Goal: Understand site structure: Understand site structure

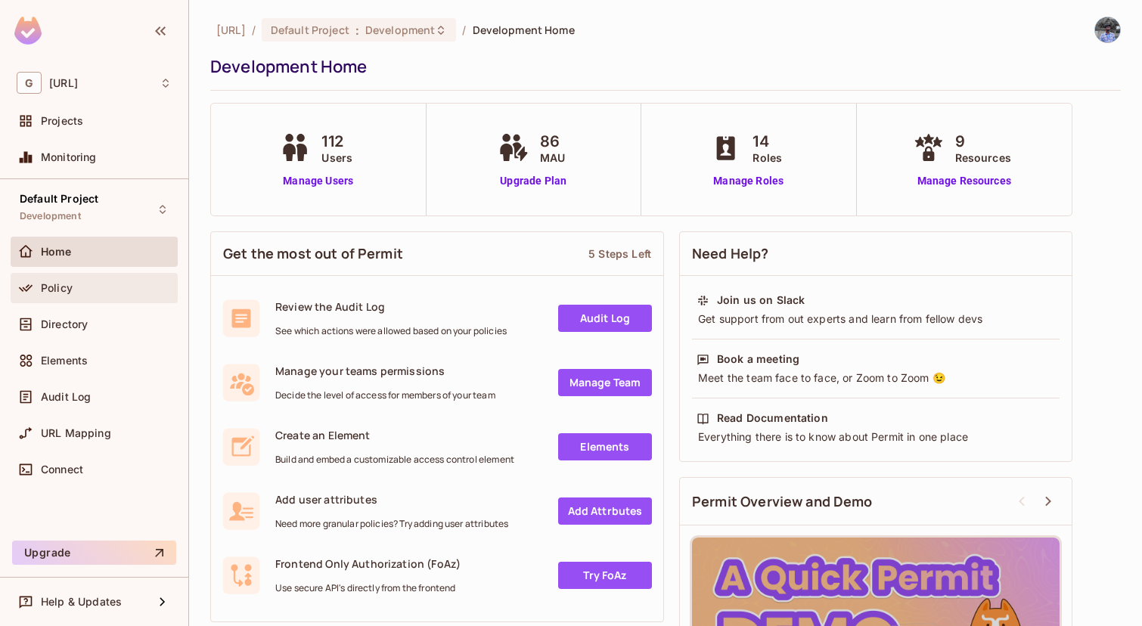
click at [66, 293] on span "Policy" at bounding box center [57, 288] width 32 height 12
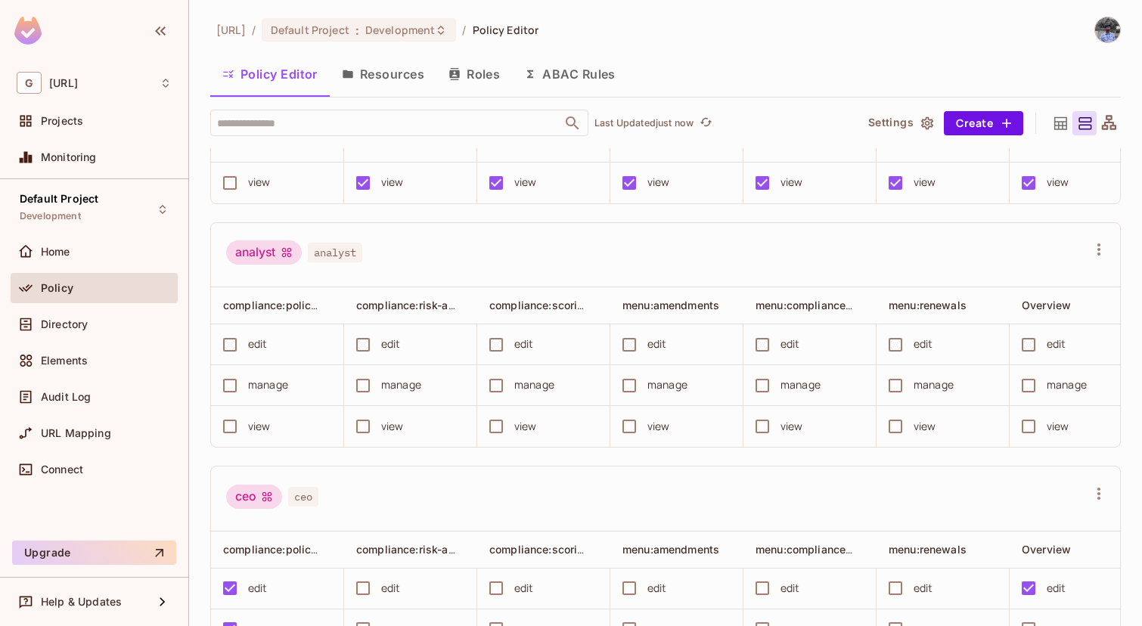
scroll to position [276, 0]
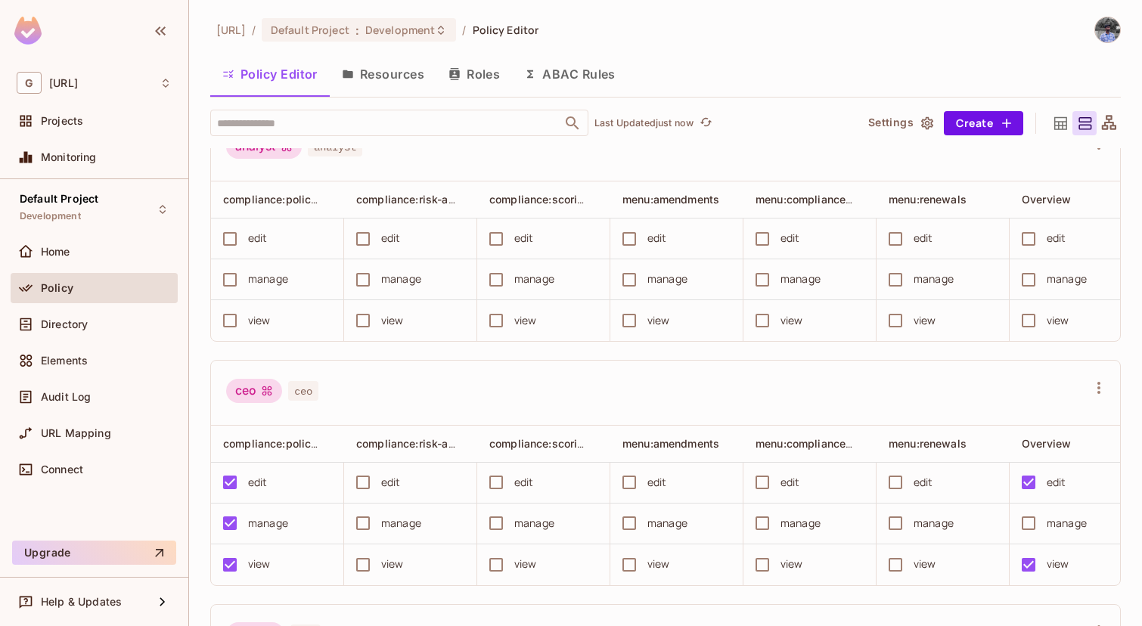
click at [377, 88] on button "Resources" at bounding box center [383, 74] width 107 height 38
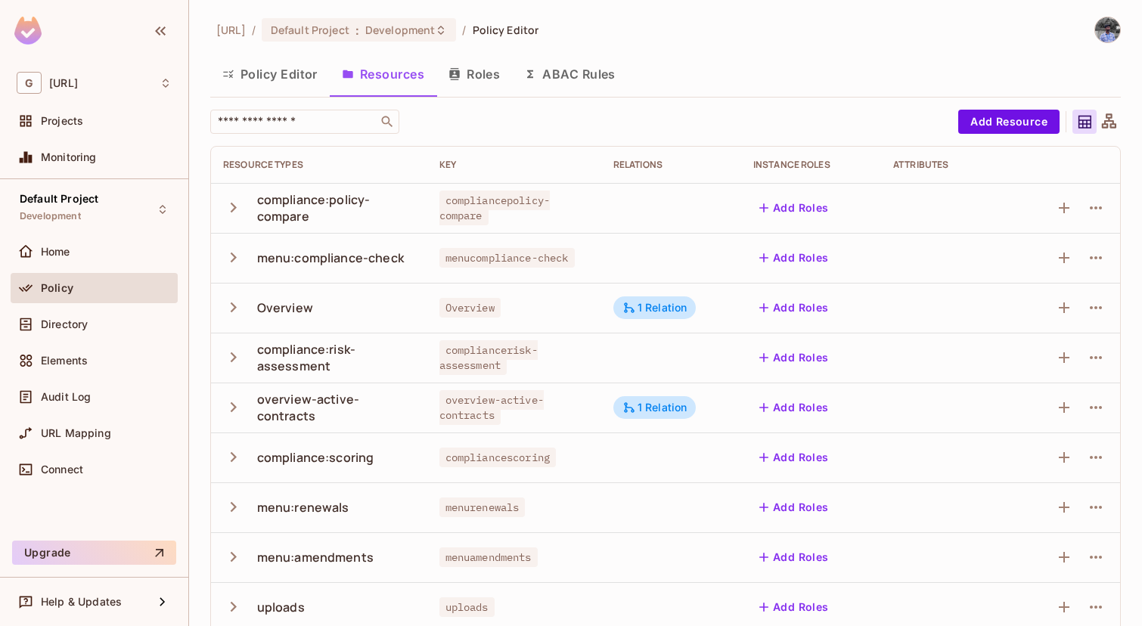
scroll to position [19, 0]
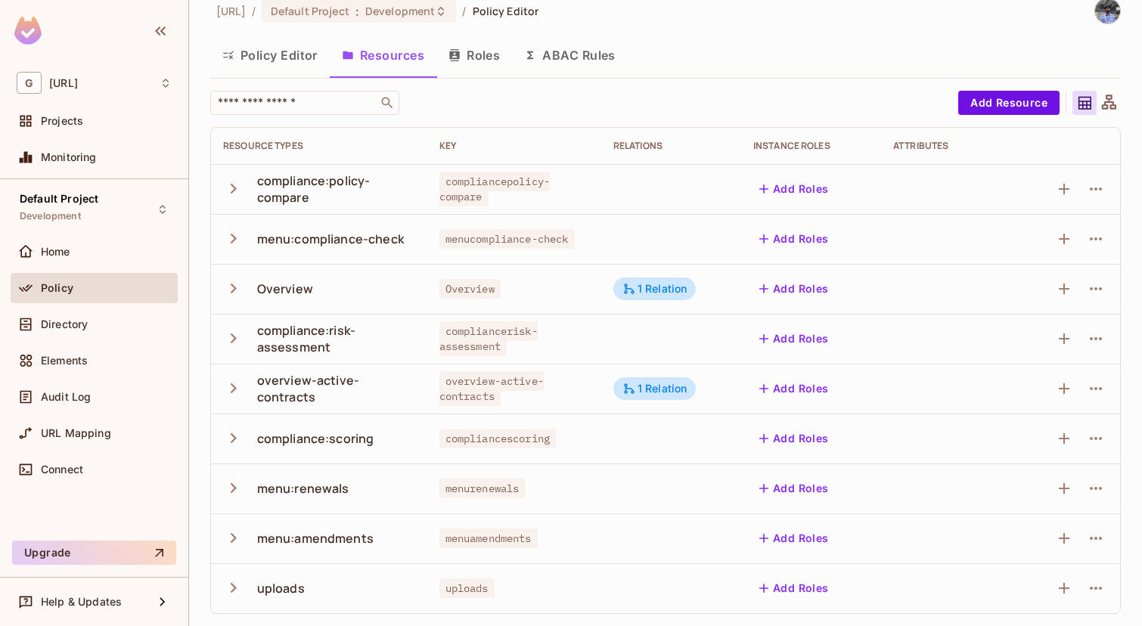
click at [266, 63] on button "Policy Editor" at bounding box center [270, 55] width 120 height 38
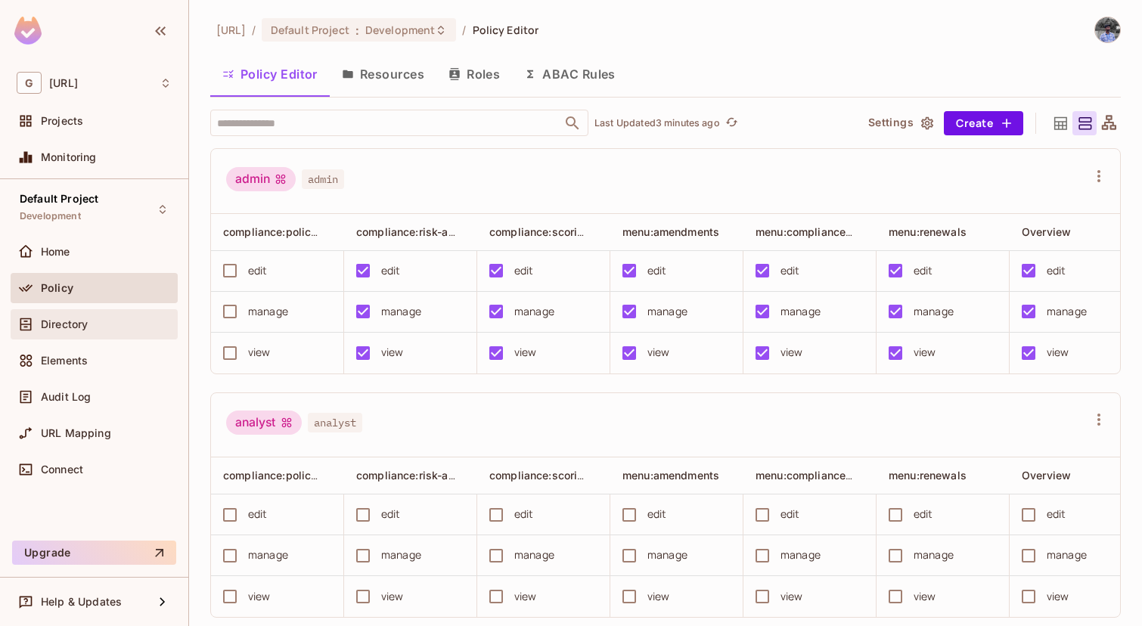
click at [63, 328] on span "Directory" at bounding box center [64, 324] width 47 height 12
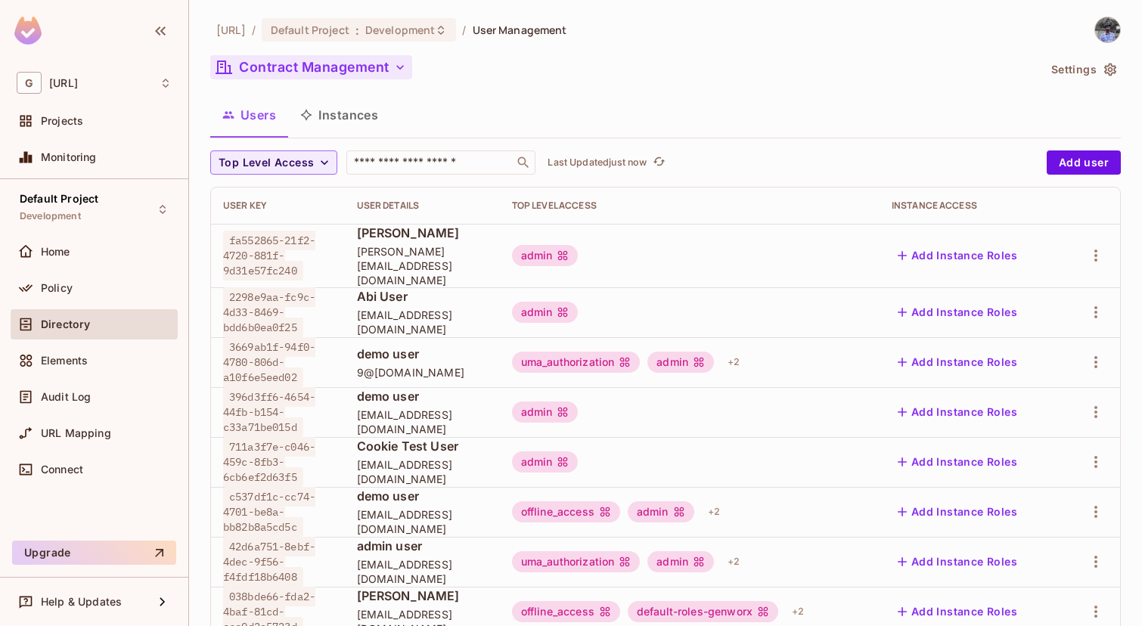
click at [328, 70] on button "Contract Management" at bounding box center [311, 67] width 202 height 24
